Goal: Task Accomplishment & Management: Complete application form

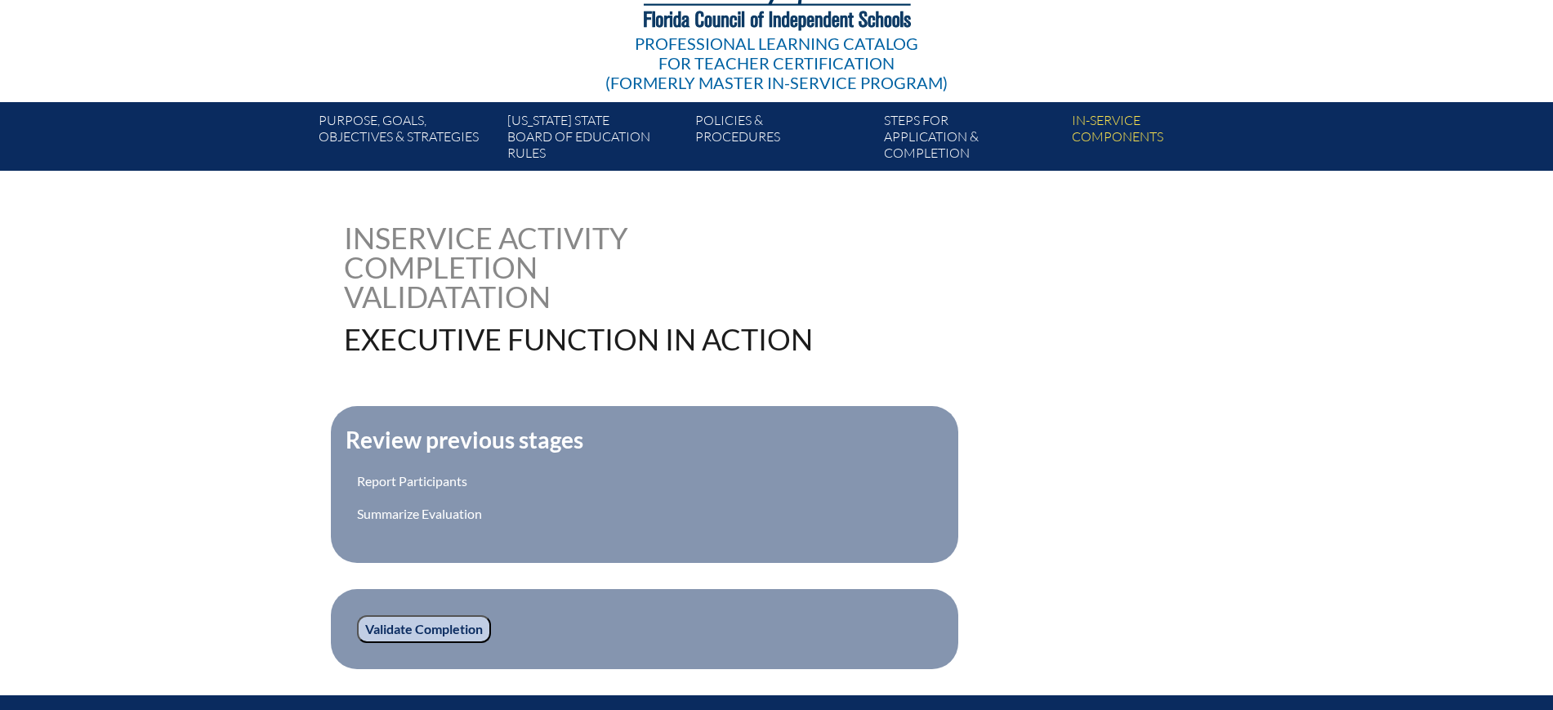
scroll to position [204, 0]
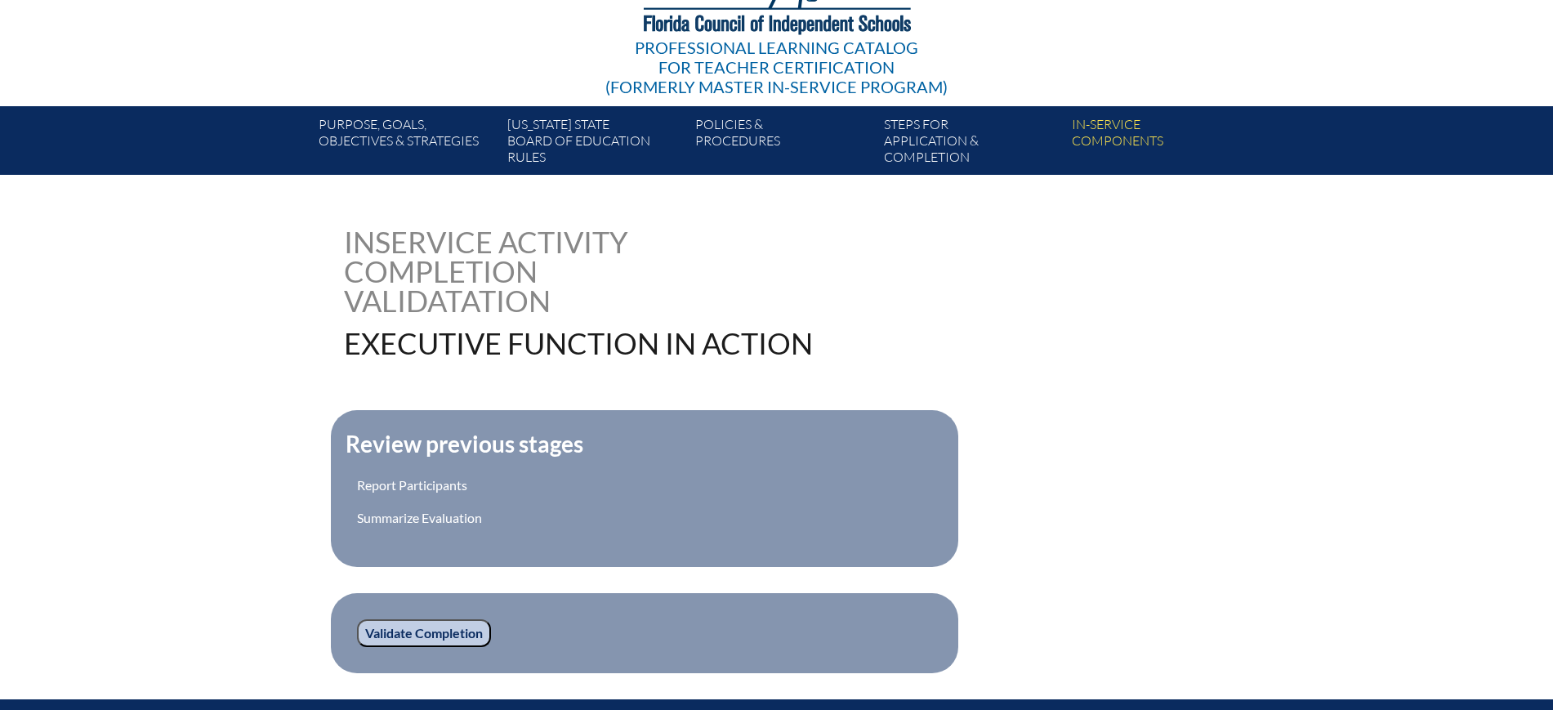
drag, startPoint x: 470, startPoint y: 632, endPoint x: 421, endPoint y: 296, distance: 339.4
click at [470, 632] on input "Validate Completion" at bounding box center [424, 633] width 134 height 28
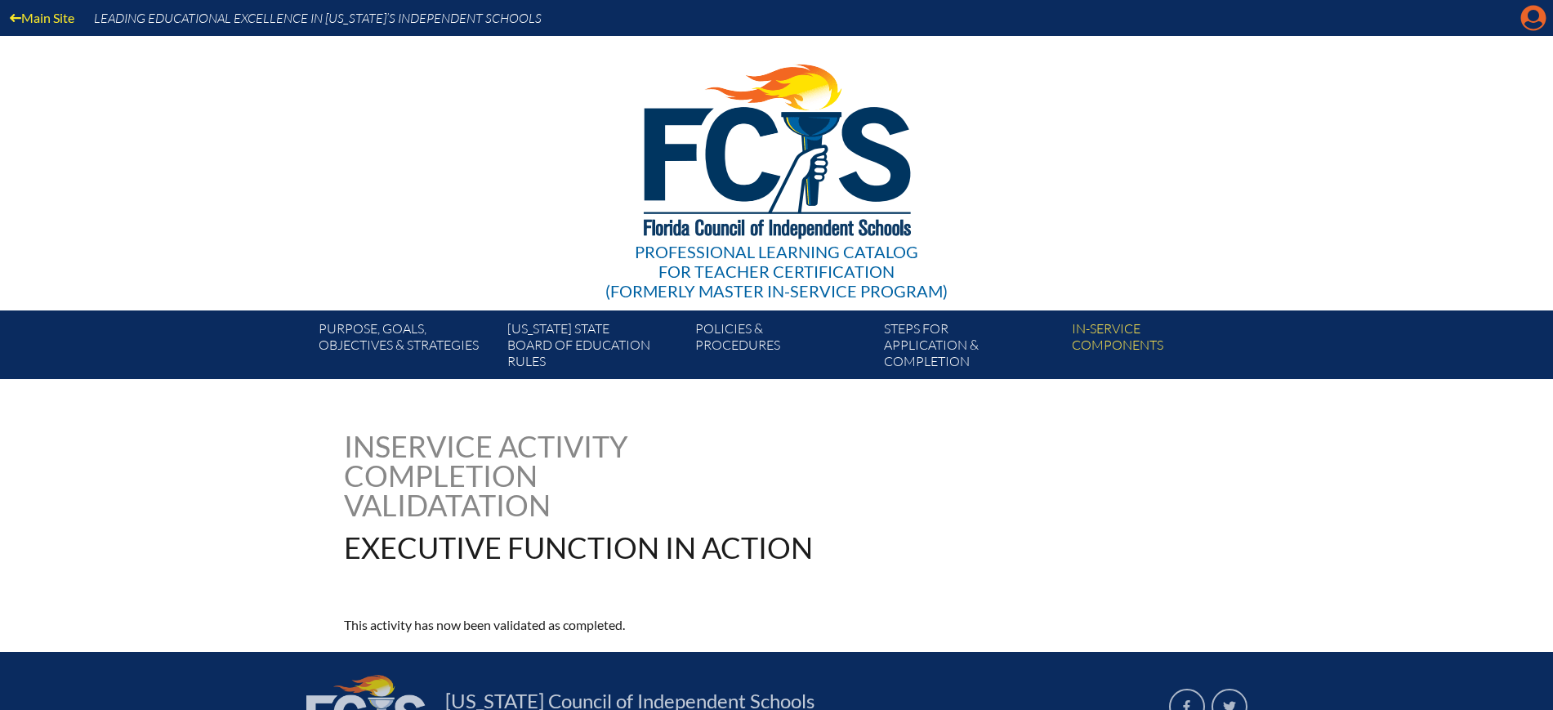
click at [1538, 26] on icon "Manage account" at bounding box center [1534, 18] width 26 height 26
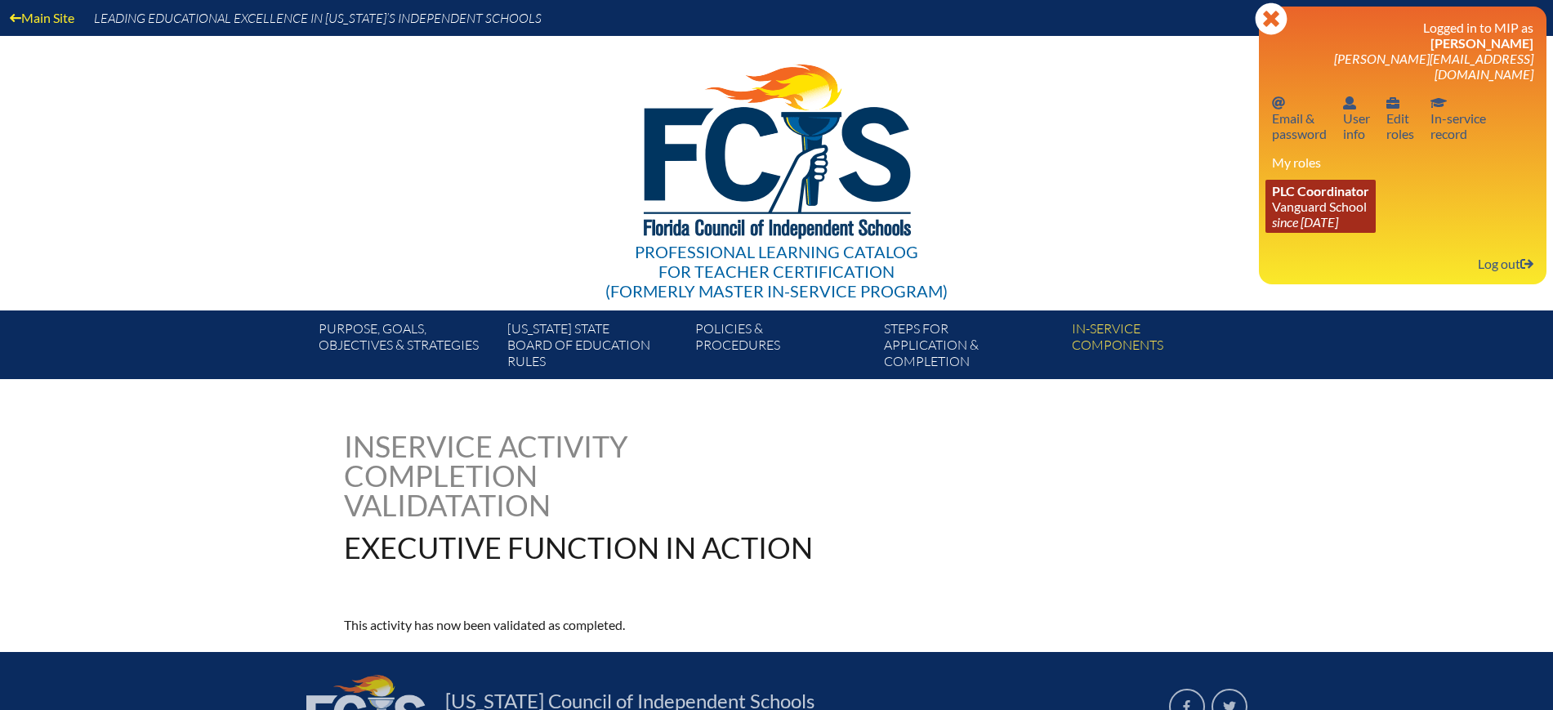
click at [1345, 183] on span "PLC Coordinator" at bounding box center [1320, 191] width 97 height 16
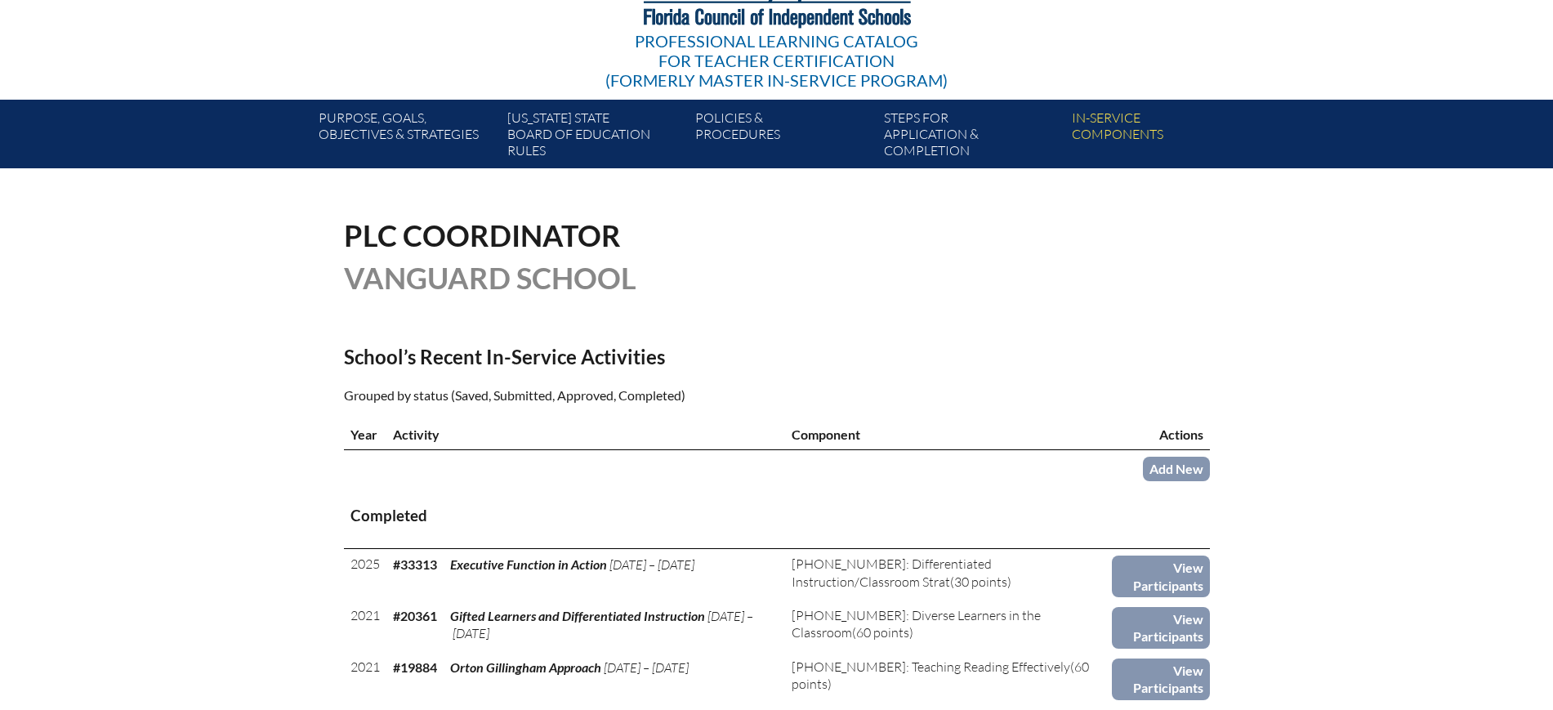
scroll to position [306, 0]
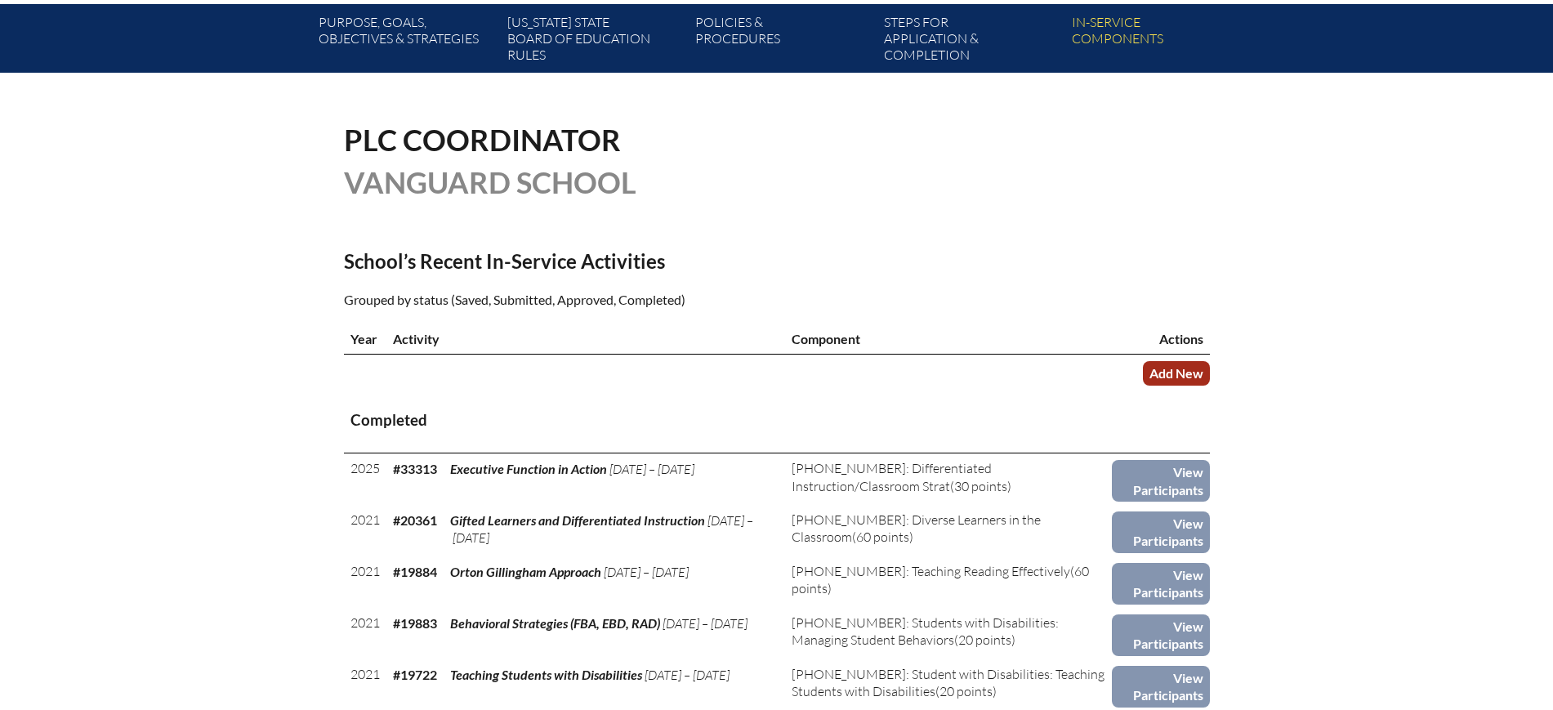
click at [1191, 369] on link "Add New" at bounding box center [1176, 373] width 67 height 24
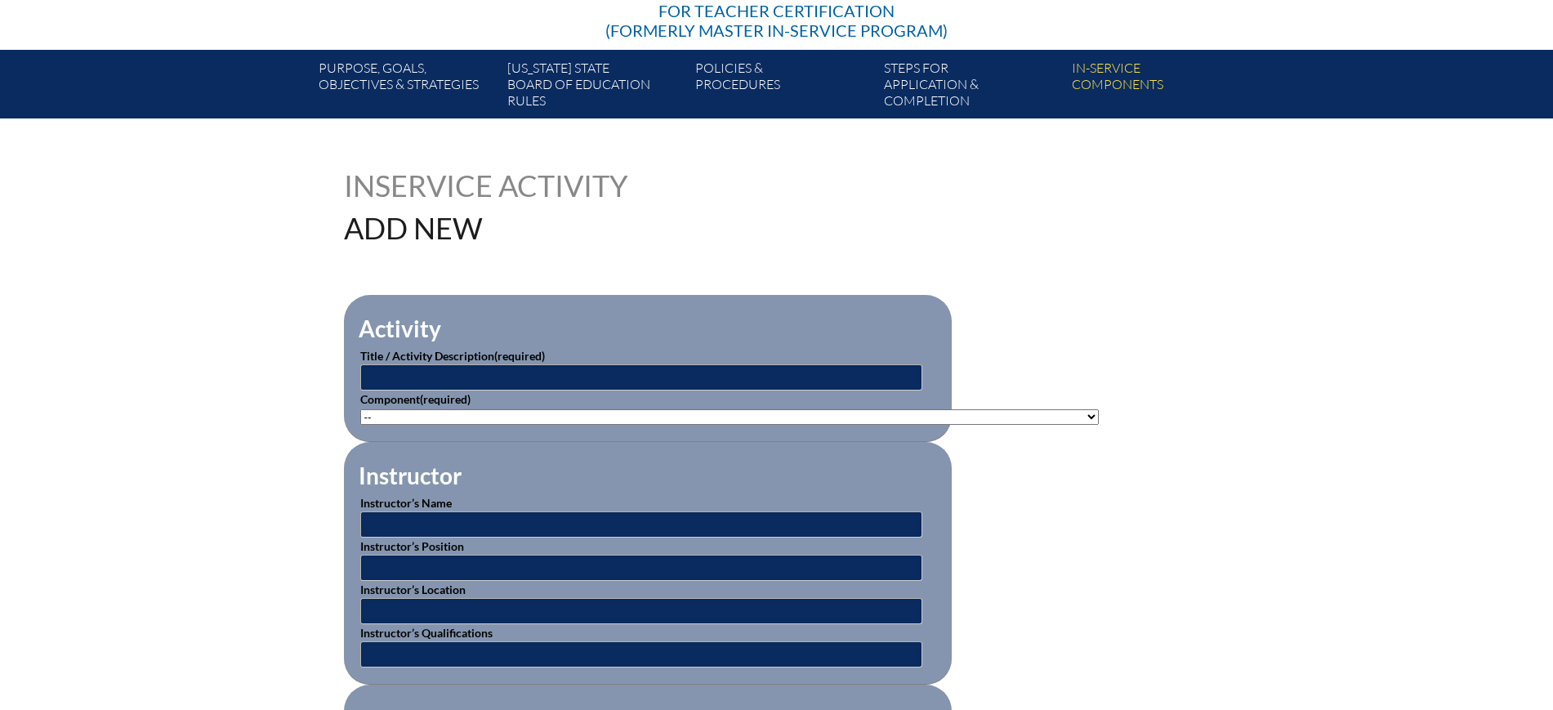
scroll to position [306, 0]
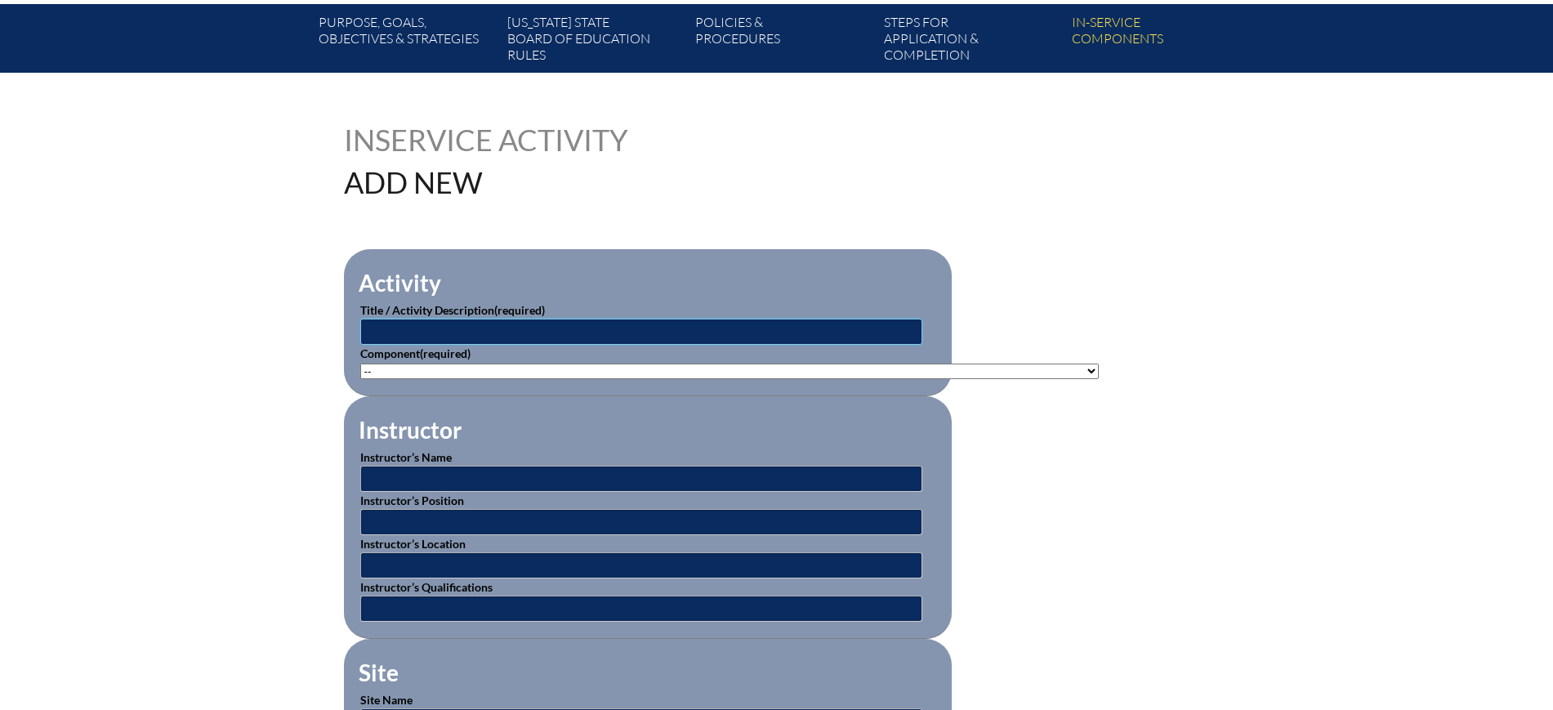
click at [846, 333] on input "text" at bounding box center [641, 332] width 562 height 26
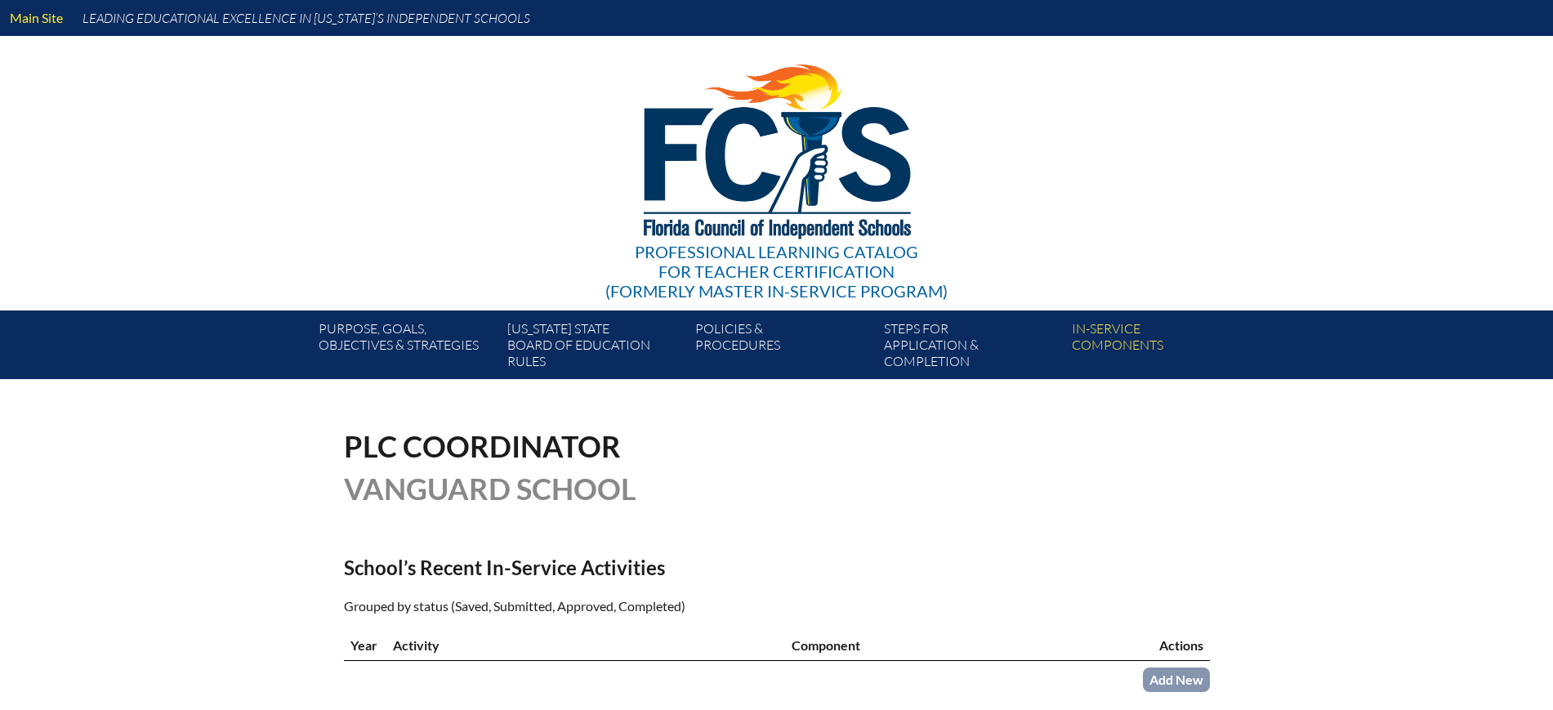
scroll to position [306, 0]
